Goal: Check status: Check status

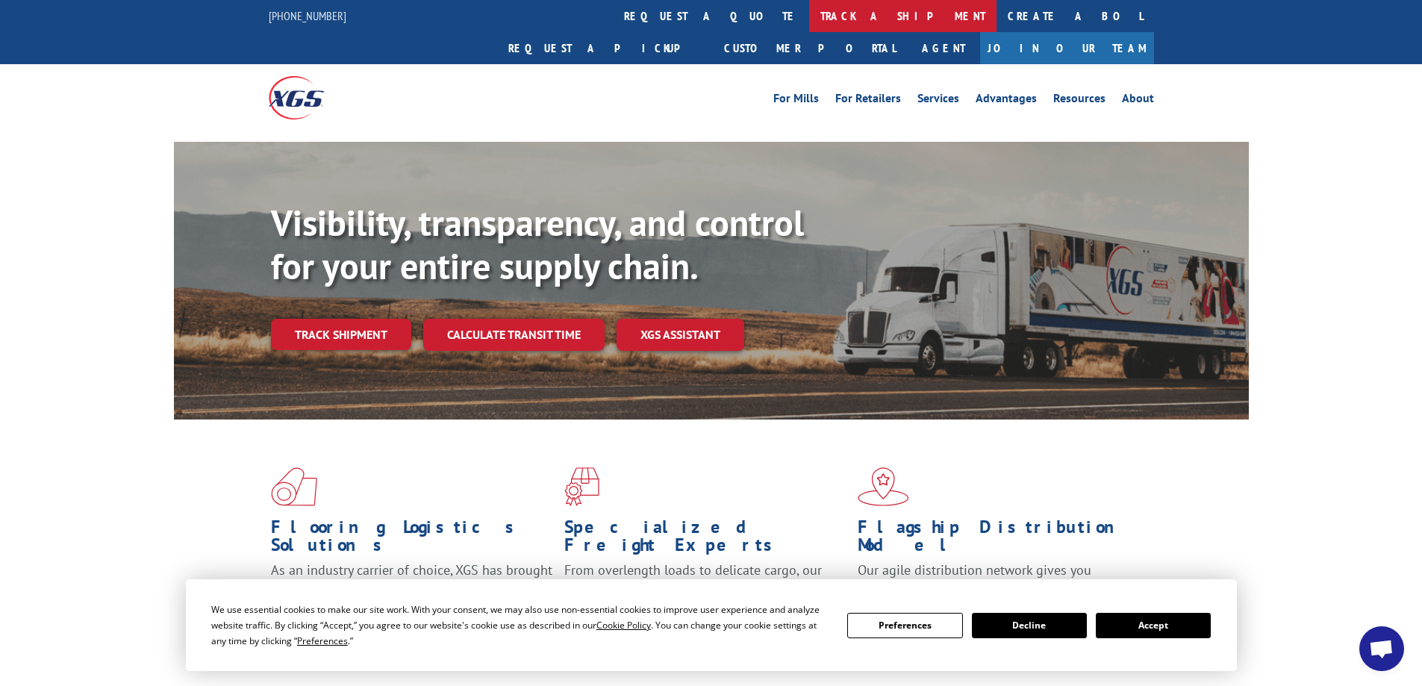
click at [809, 16] on link "track a shipment" at bounding box center [902, 16] width 187 height 32
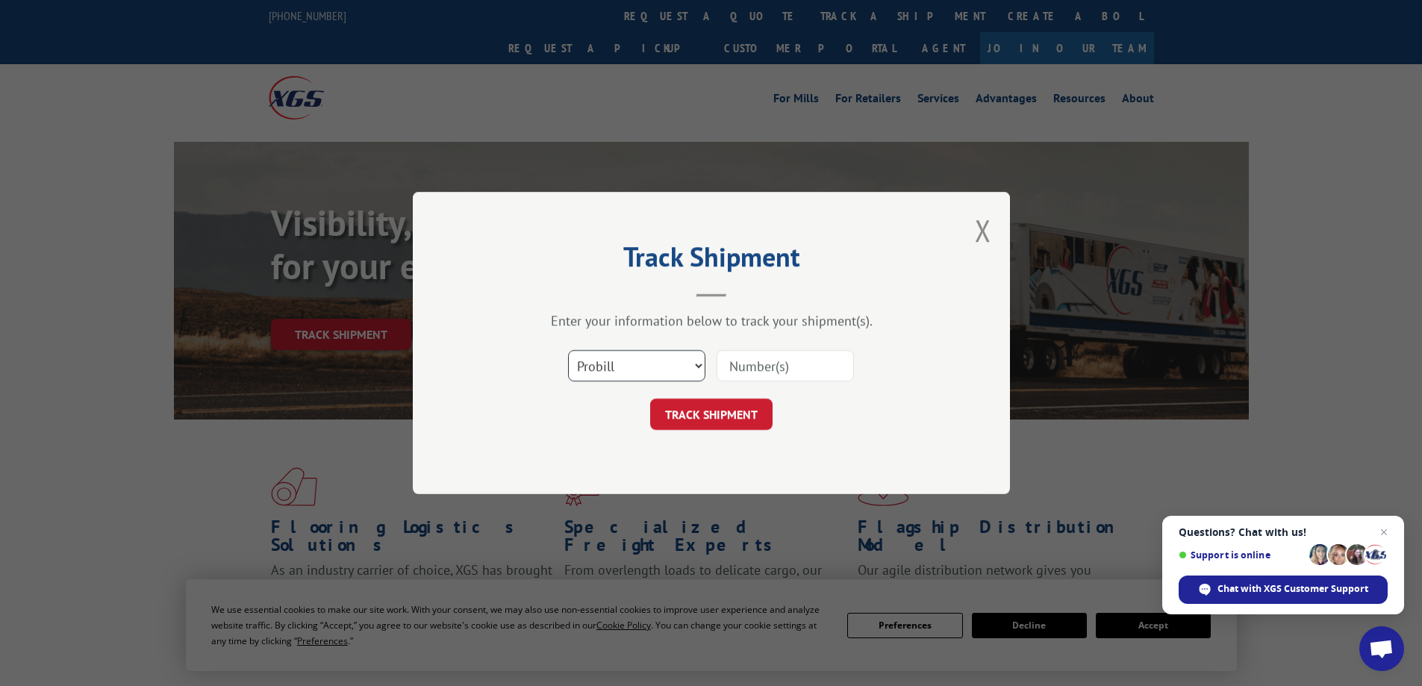
click at [684, 357] on select "Select category... Probill BOL PO" at bounding box center [636, 365] width 137 height 31
click at [568, 350] on select "Select category... Probill BOL PO" at bounding box center [636, 365] width 137 height 31
click at [768, 368] on input at bounding box center [785, 365] width 137 height 31
type input "17503998"
click button "TRACK SHIPMENT" at bounding box center [711, 414] width 122 height 31
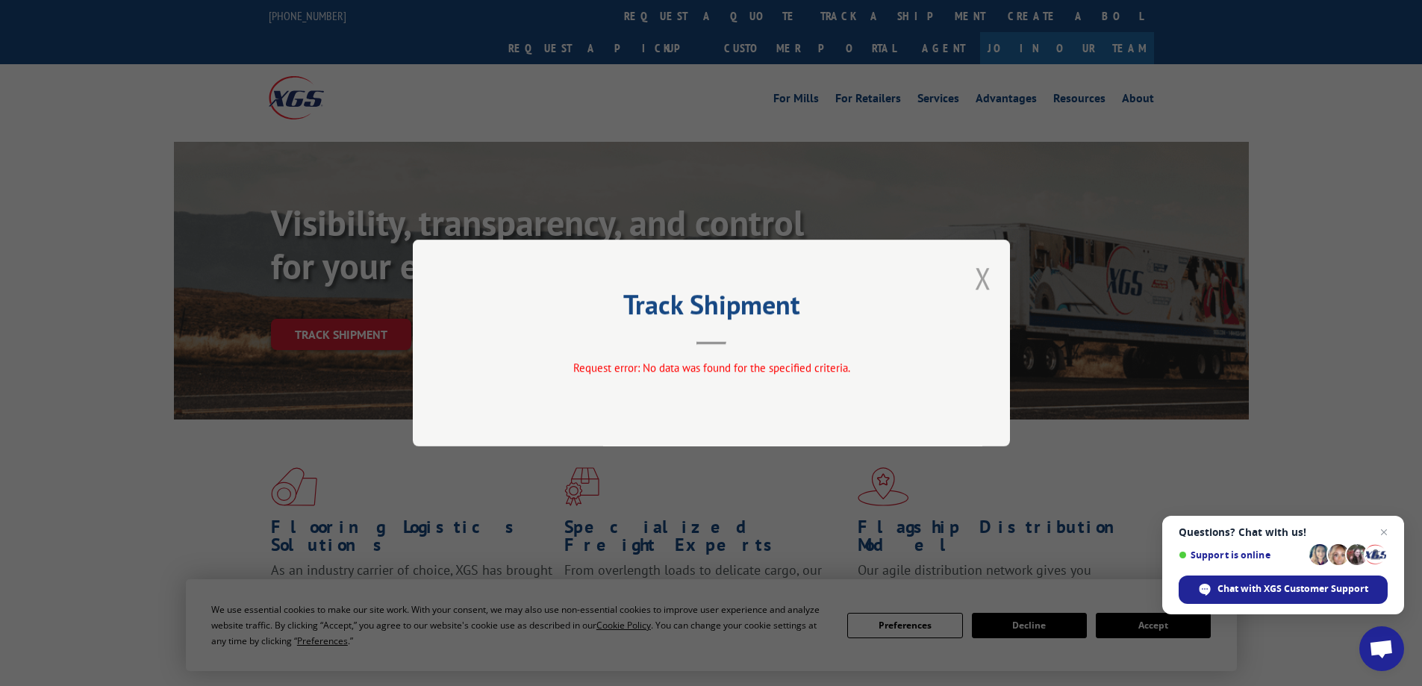
click at [984, 276] on button "Close modal" at bounding box center [983, 278] width 16 height 40
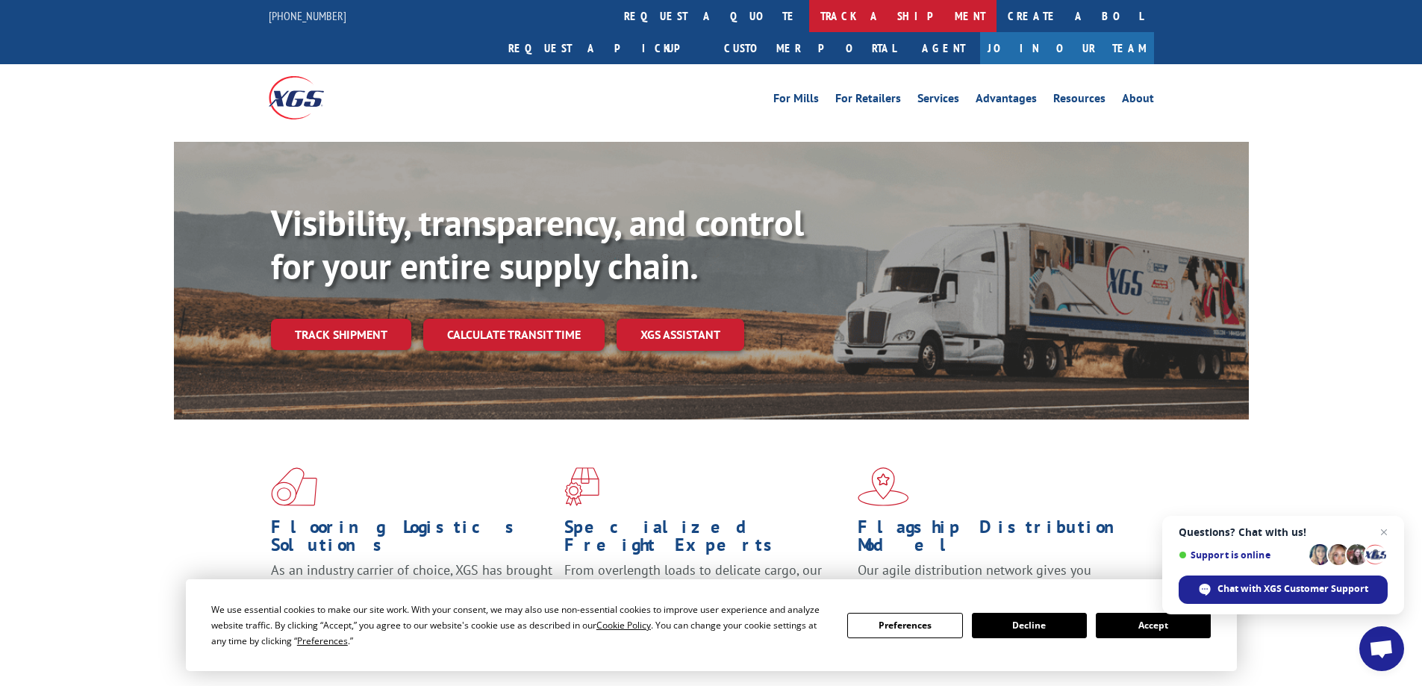
click at [809, 12] on link "track a shipment" at bounding box center [902, 16] width 187 height 32
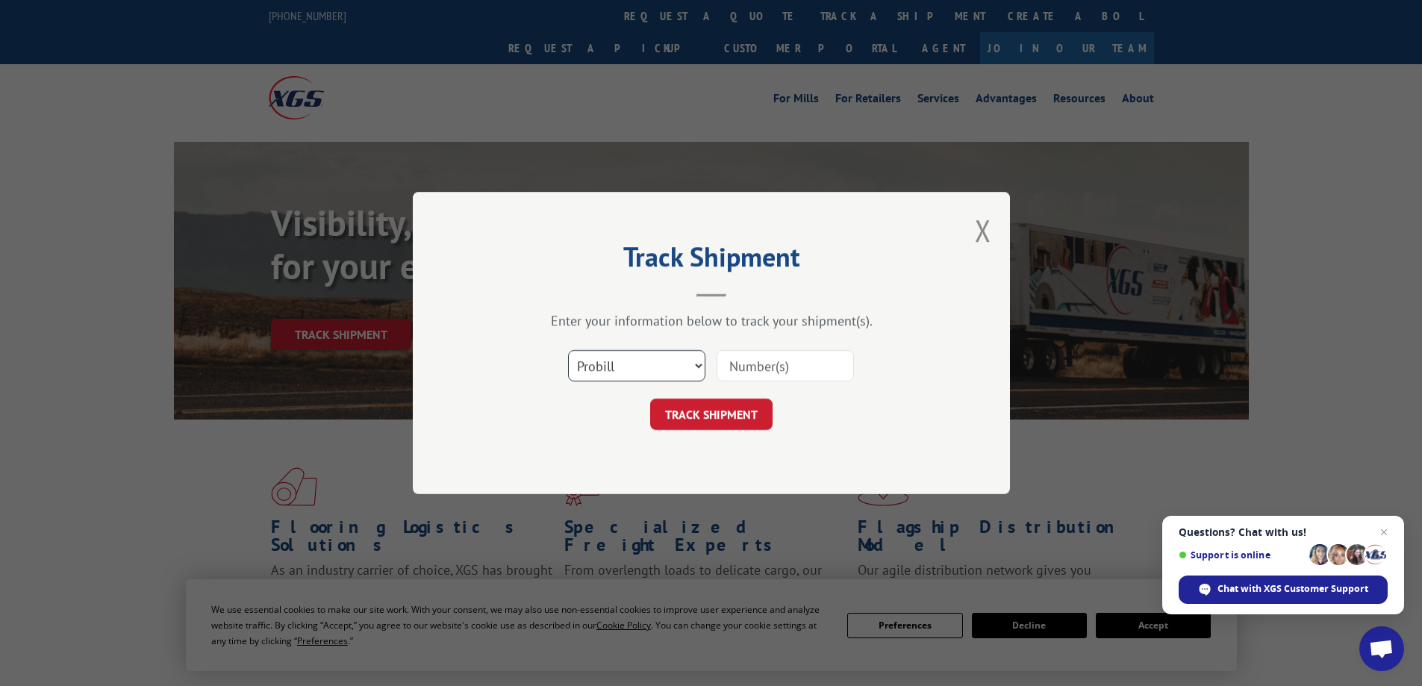
click at [640, 368] on select "Select category... Probill BOL PO" at bounding box center [636, 365] width 137 height 31
select select "po"
click at [568, 350] on select "Select category... Probill BOL PO" at bounding box center [636, 365] width 137 height 31
click at [624, 361] on select "Select category... Probill BOL PO" at bounding box center [636, 365] width 137 height 31
click at [732, 367] on input at bounding box center [785, 365] width 137 height 31
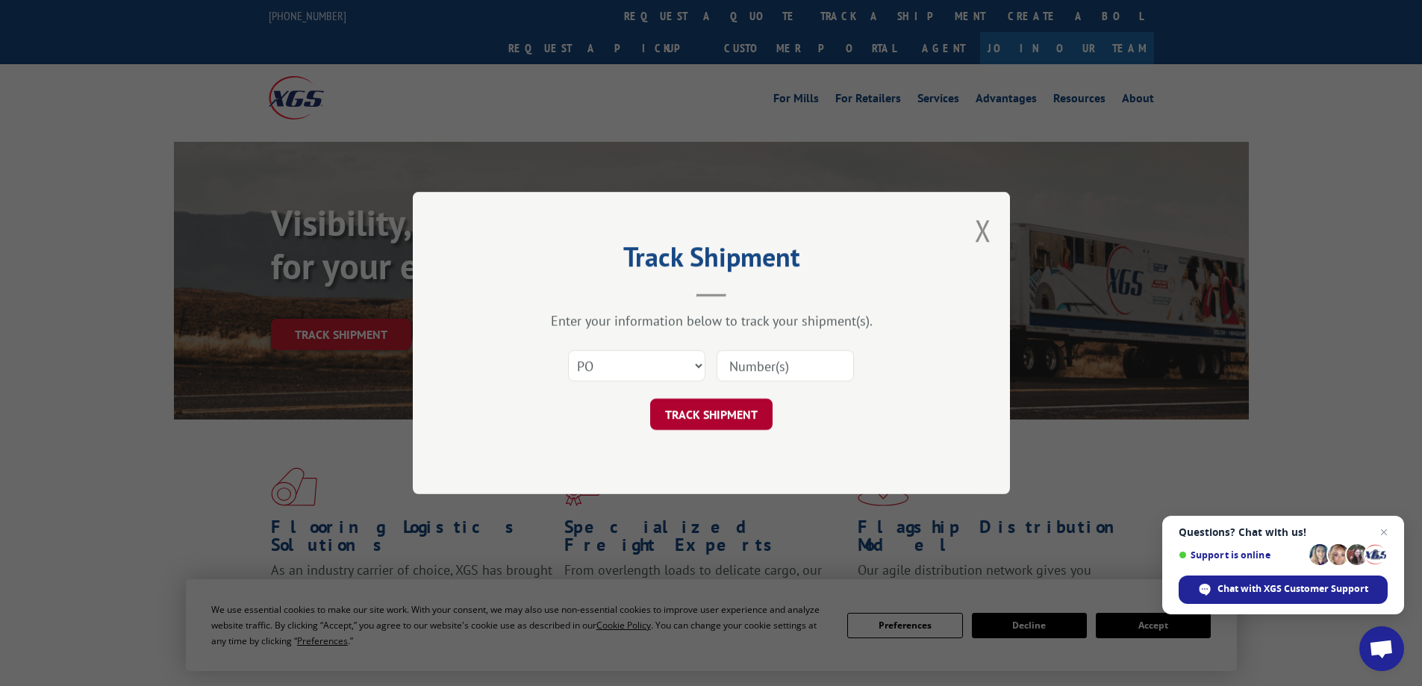
type input "17503998"
click at [763, 414] on button "TRACK SHIPMENT" at bounding box center [711, 414] width 122 height 31
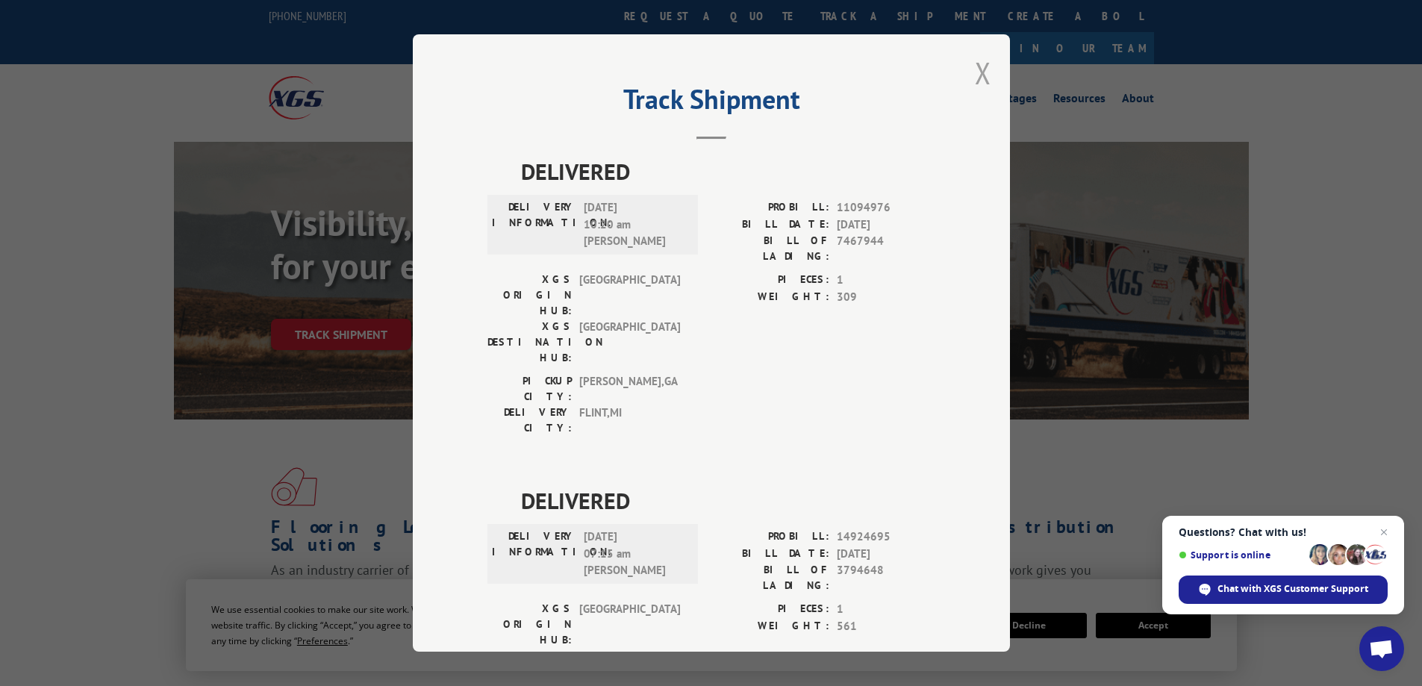
click at [976, 68] on button "Close modal" at bounding box center [983, 73] width 16 height 40
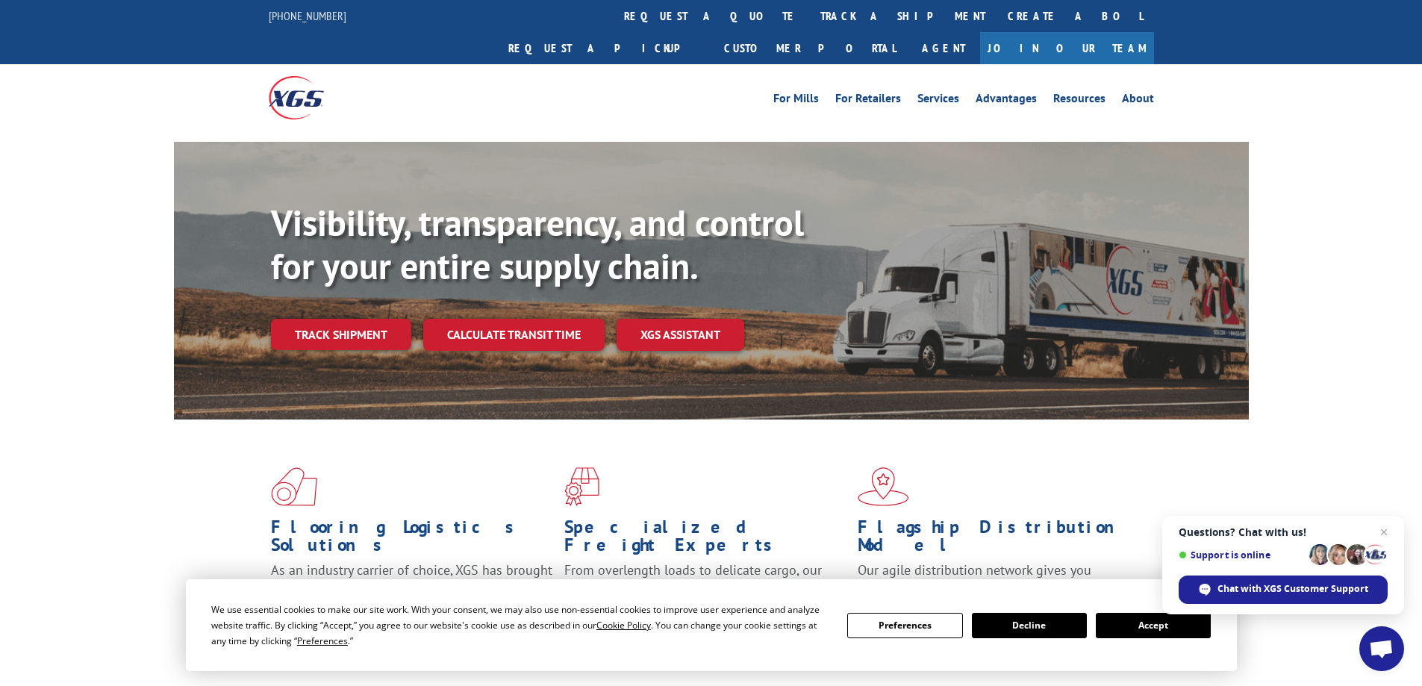
click at [809, 14] on link "track a shipment" at bounding box center [902, 16] width 187 height 32
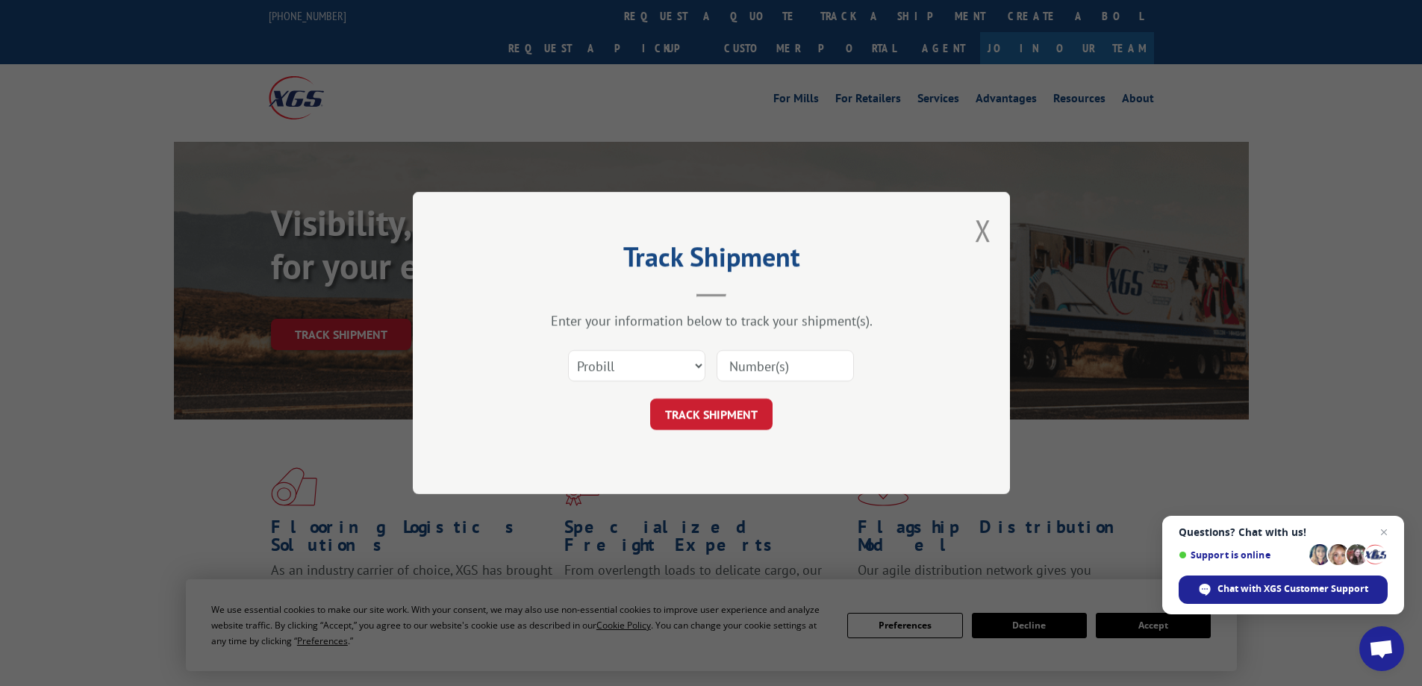
click at [788, 366] on input at bounding box center [785, 365] width 137 height 31
type input "17503998"
click at [744, 416] on button "TRACK SHIPMENT" at bounding box center [711, 414] width 122 height 31
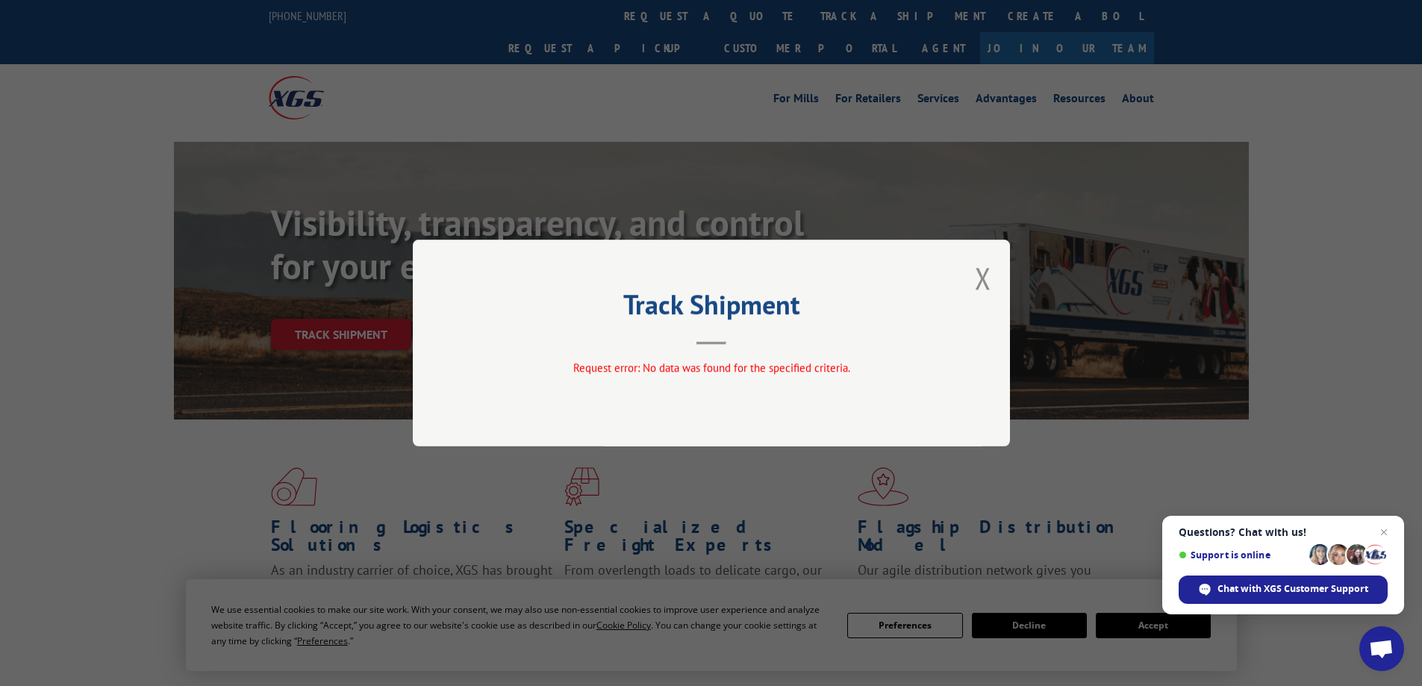
drag, startPoint x: 659, startPoint y: 12, endPoint x: 682, endPoint y: 40, distance: 35.6
click at [659, 11] on div "Track Shipment Request error: No data was found for the specified criteria." at bounding box center [711, 343] width 1422 height 686
click at [983, 276] on button "Close modal" at bounding box center [983, 278] width 16 height 40
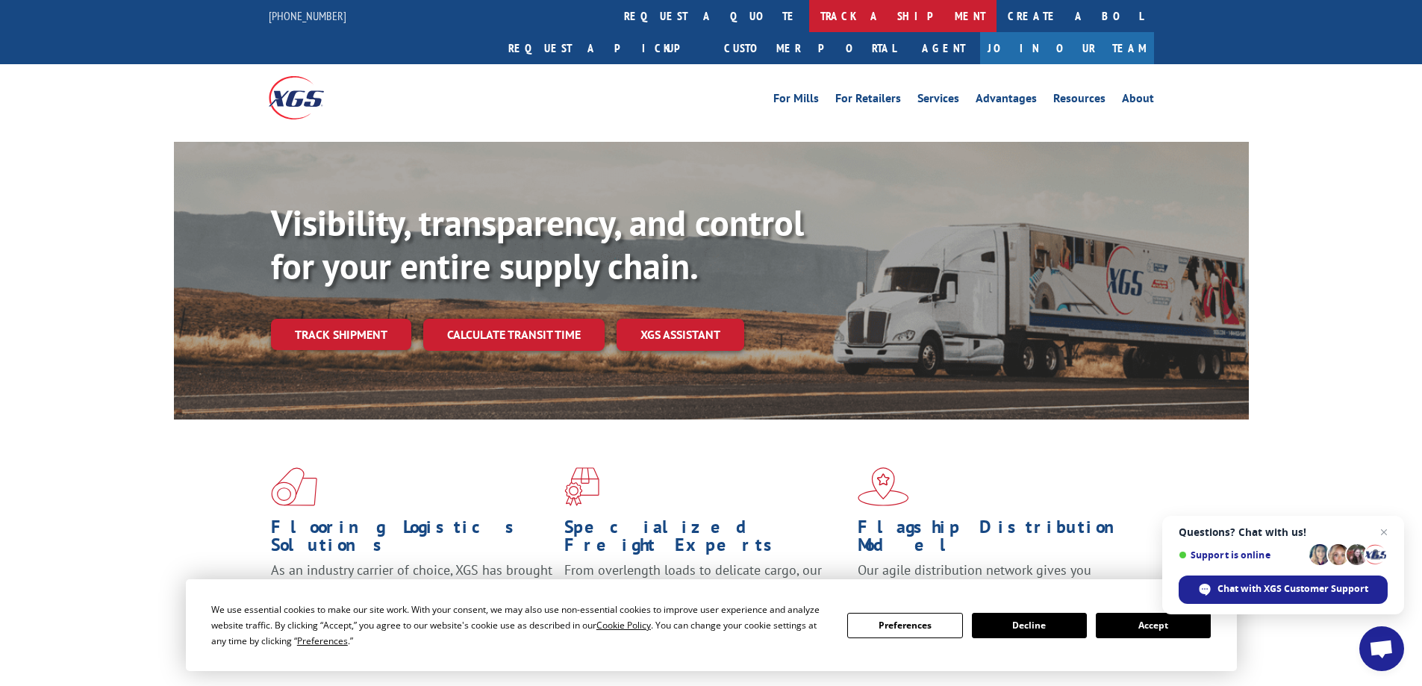
click at [809, 15] on link "track a shipment" at bounding box center [902, 16] width 187 height 32
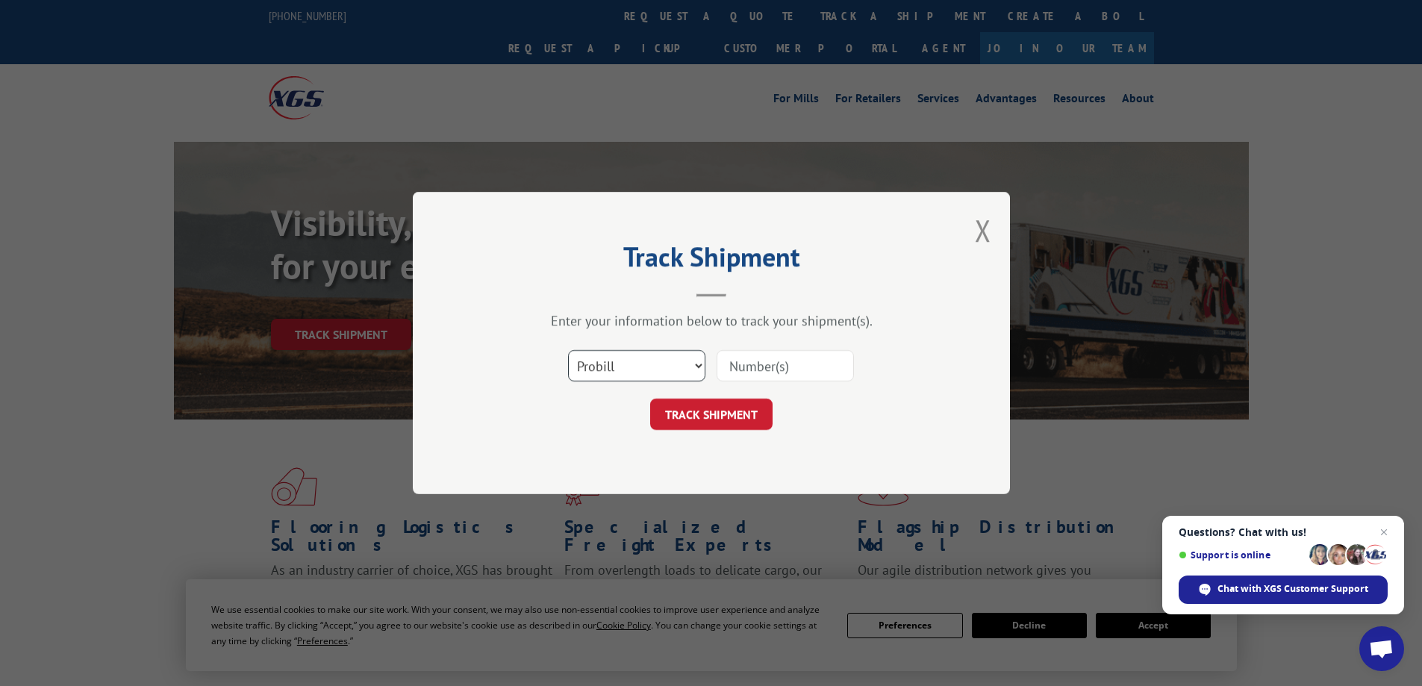
click at [694, 364] on select "Select category... Probill BOL PO" at bounding box center [636, 365] width 137 height 31
select select "bol"
click at [568, 350] on select "Select category... Probill BOL PO" at bounding box center [636, 365] width 137 height 31
click at [773, 372] on input at bounding box center [785, 365] width 137 height 31
type input "17503998"
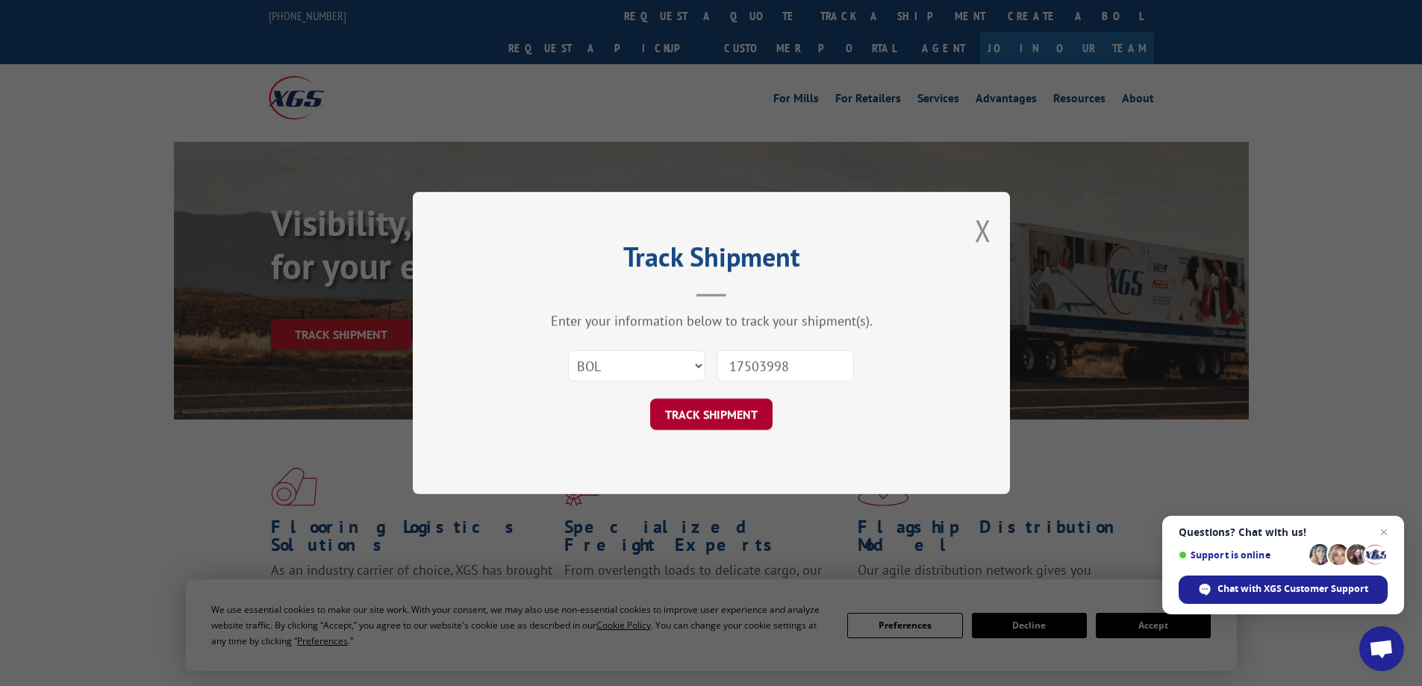
click at [732, 419] on button "TRACK SHIPMENT" at bounding box center [711, 414] width 122 height 31
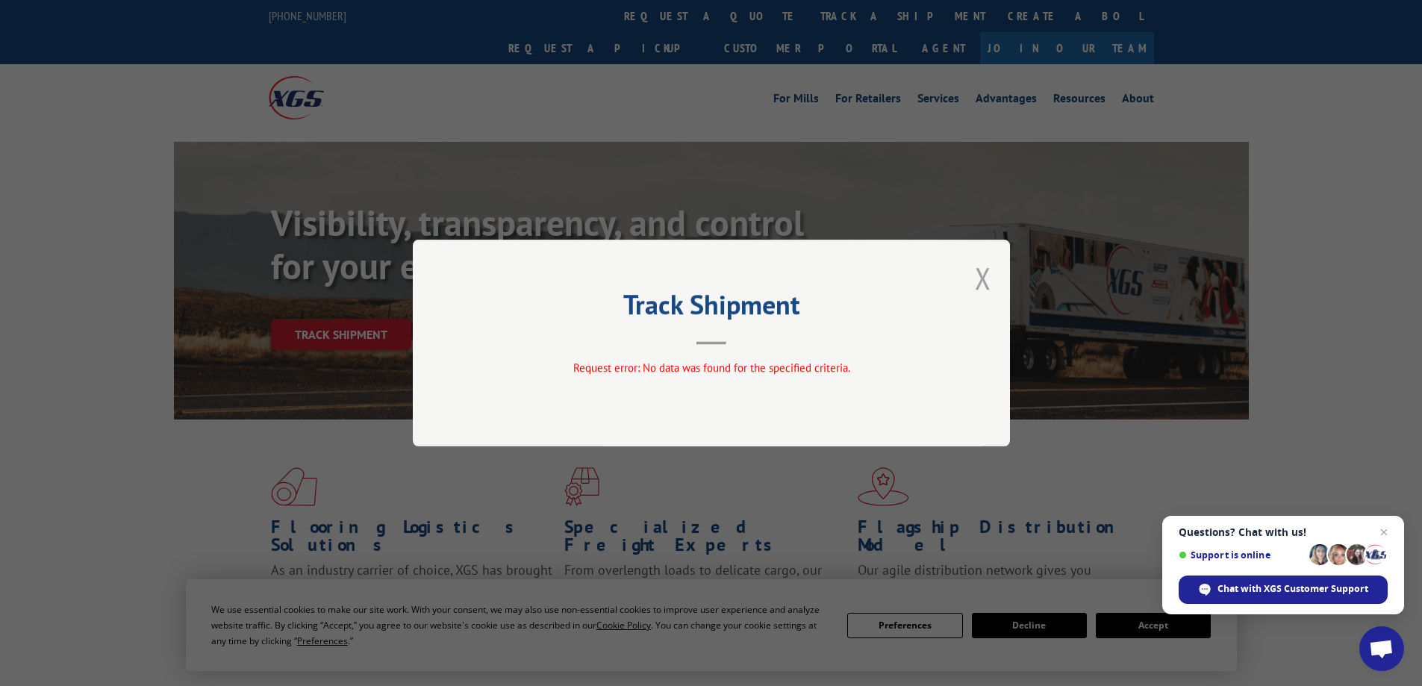
click at [988, 271] on button "Close modal" at bounding box center [983, 278] width 16 height 40
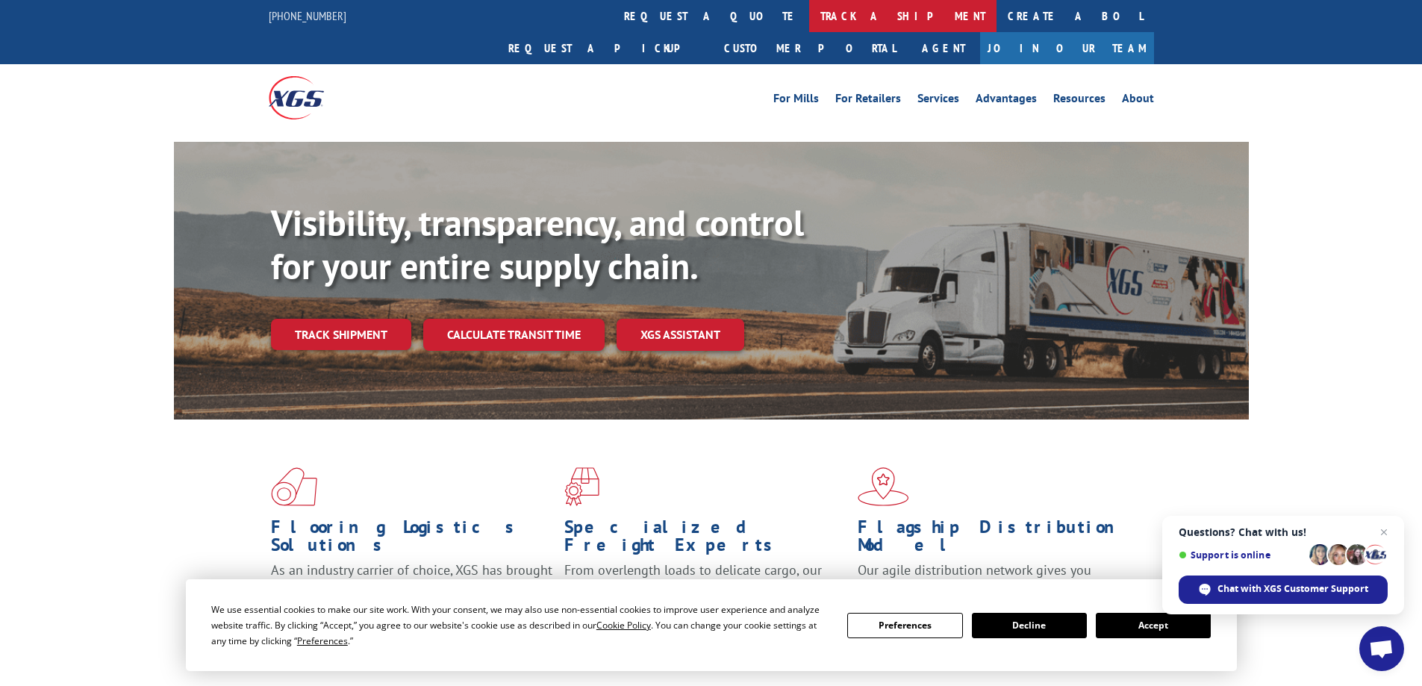
click at [809, 10] on link "track a shipment" at bounding box center [902, 16] width 187 height 32
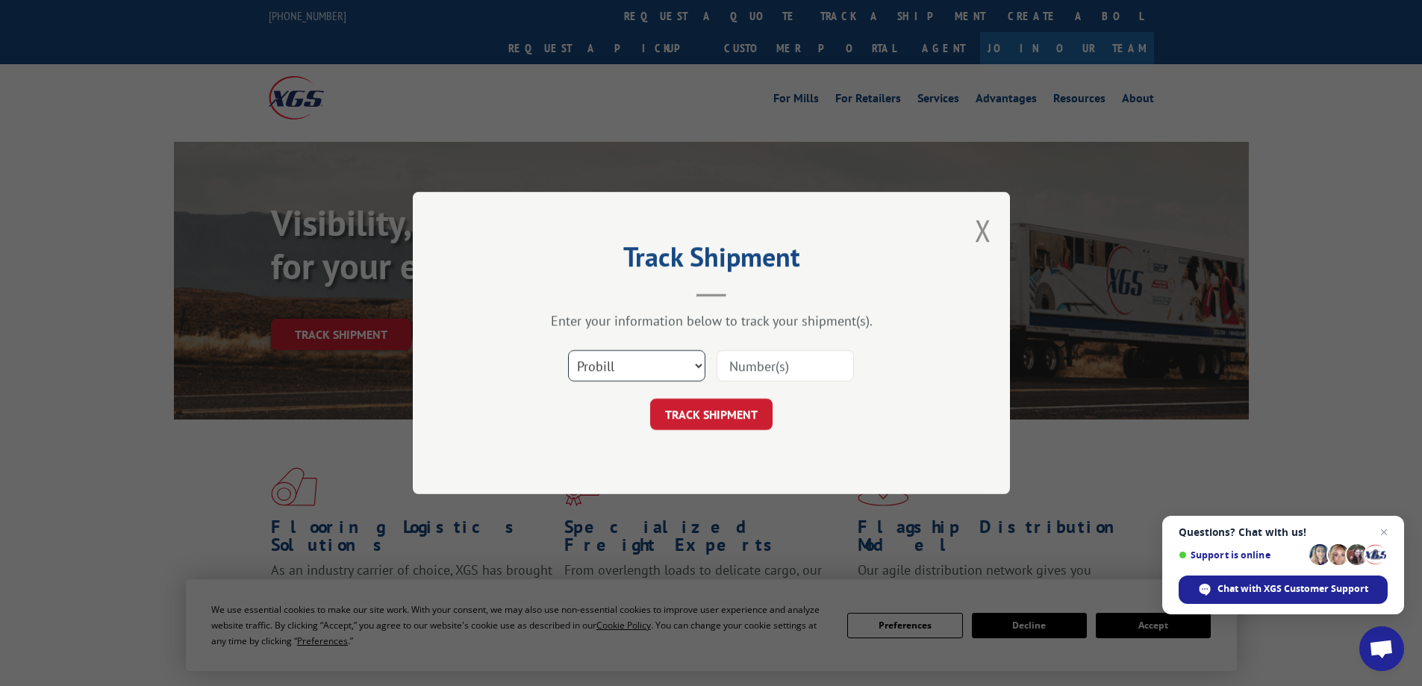
click at [697, 367] on select "Select category... Probill BOL PO" at bounding box center [636, 365] width 137 height 31
click at [982, 228] on button "Close modal" at bounding box center [983, 231] width 16 height 40
